Goal: Navigation & Orientation: Find specific page/section

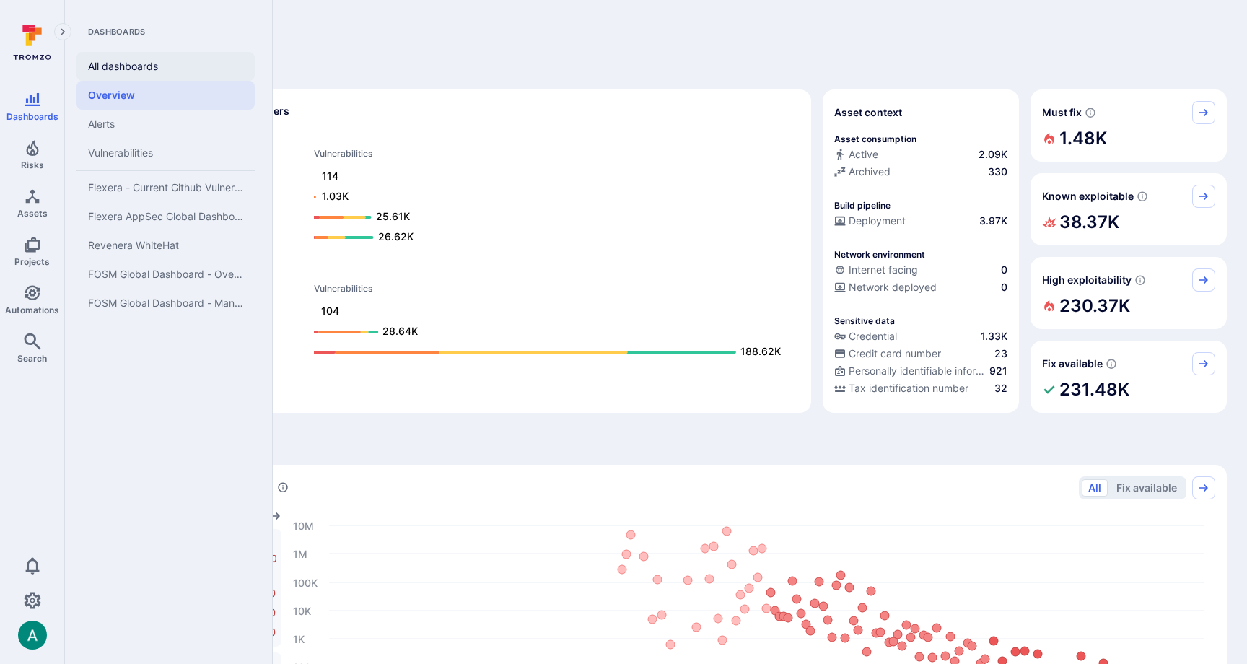
click at [132, 63] on link "All dashboards" at bounding box center [165, 66] width 178 height 29
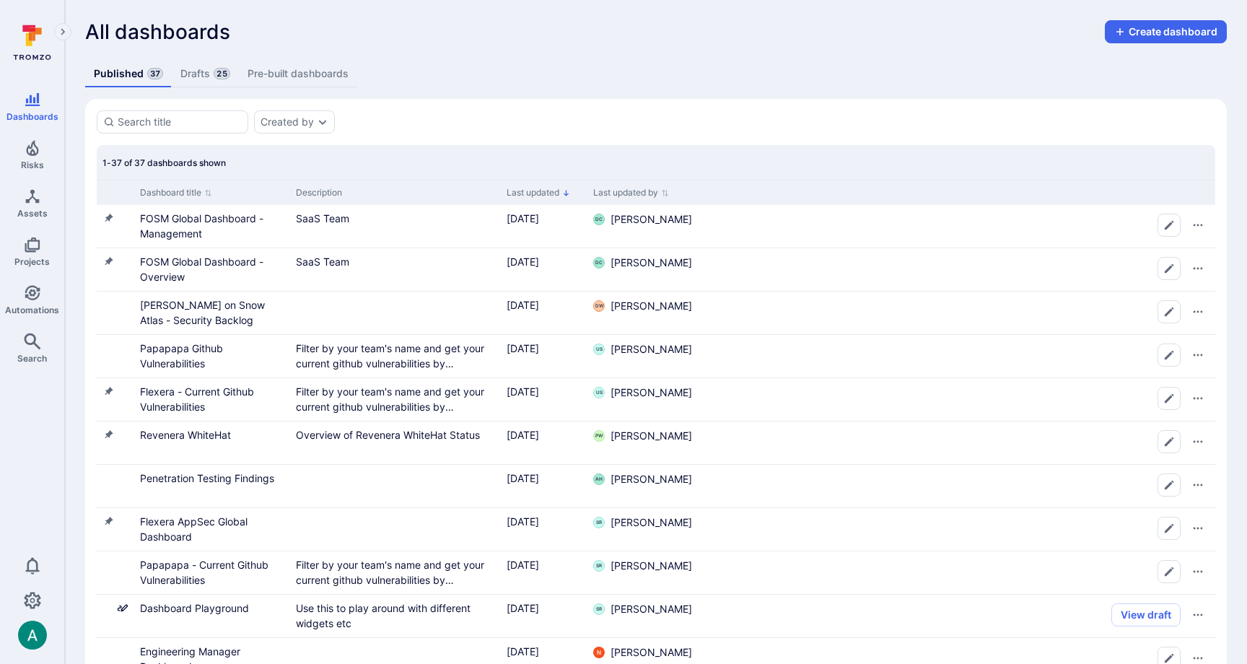
click at [197, 79] on link "Drafts 25" at bounding box center [205, 74] width 66 height 27
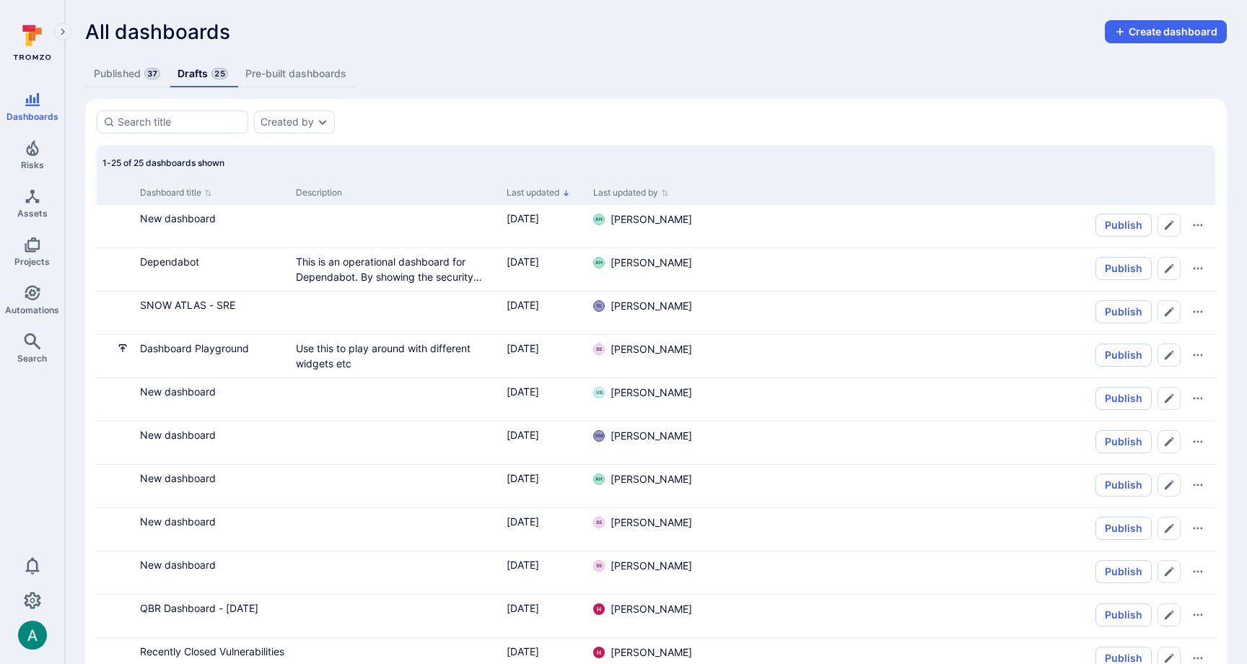
click at [117, 75] on link "Published 37" at bounding box center [127, 74] width 84 height 27
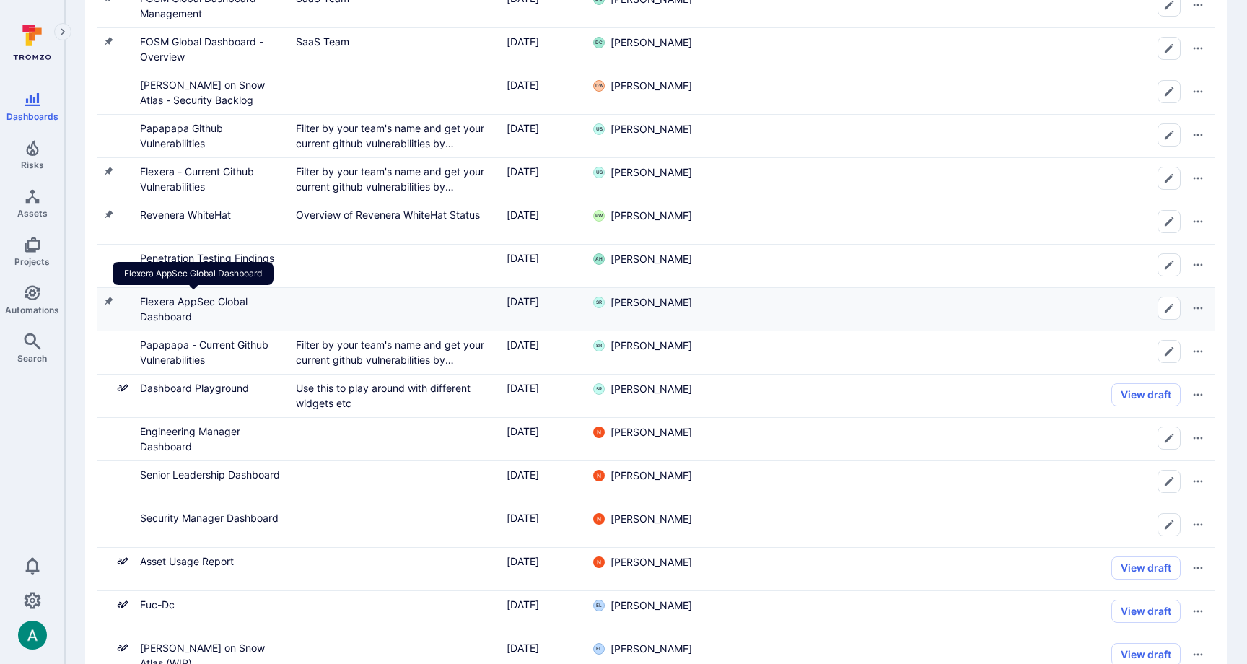
scroll to position [225, 0]
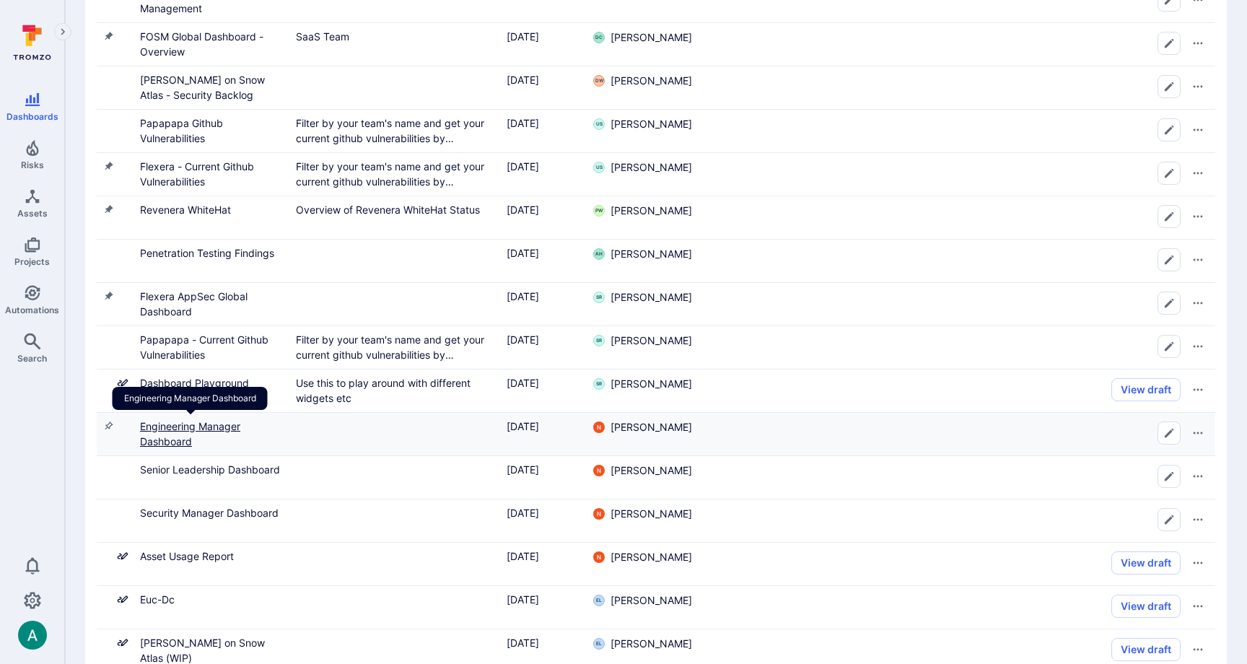
click at [204, 423] on link "Engineering Manager Dashboard" at bounding box center [190, 433] width 100 height 27
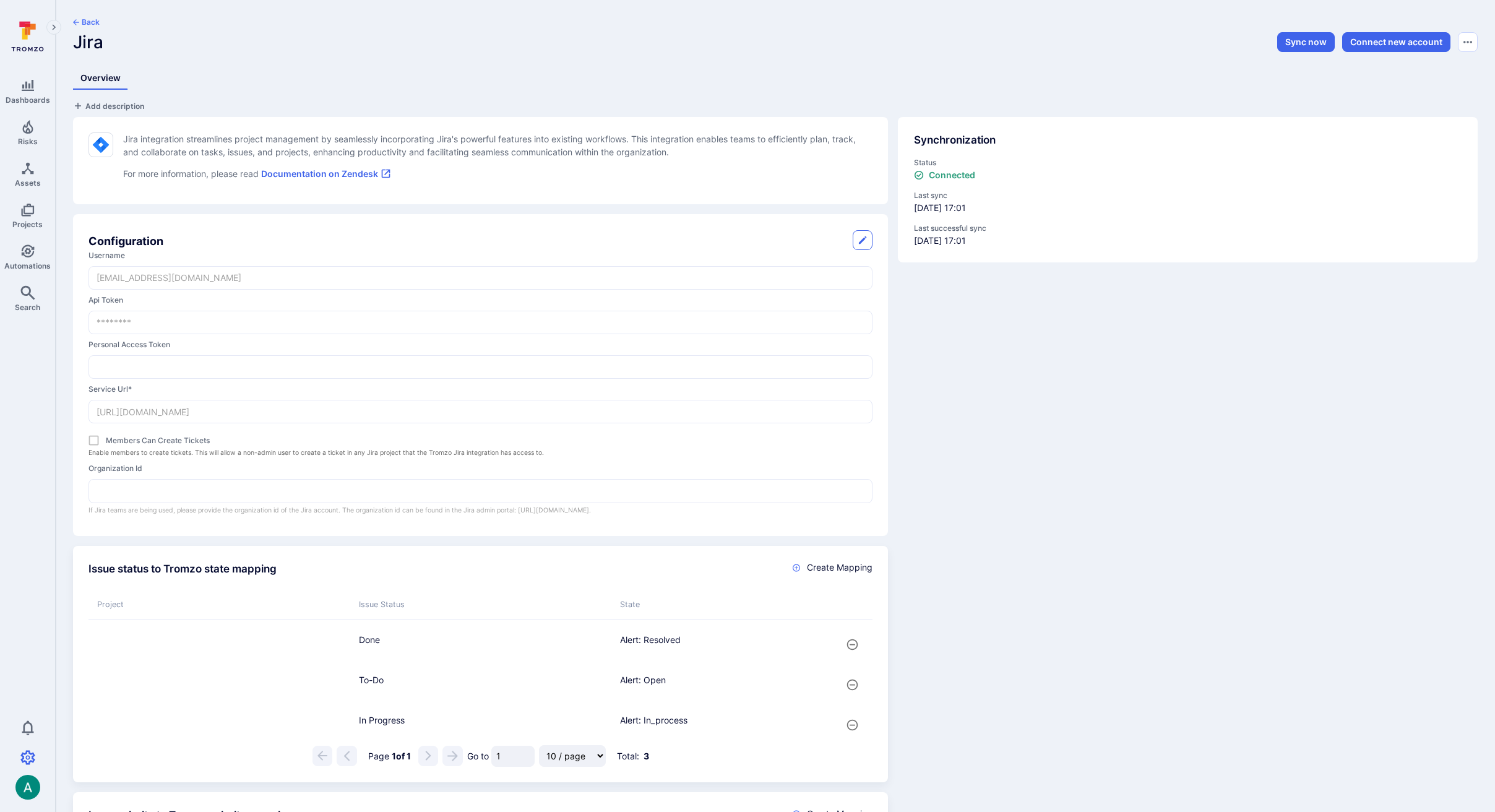
scroll to position [604, 0]
